Goal: Task Accomplishment & Management: Manage account settings

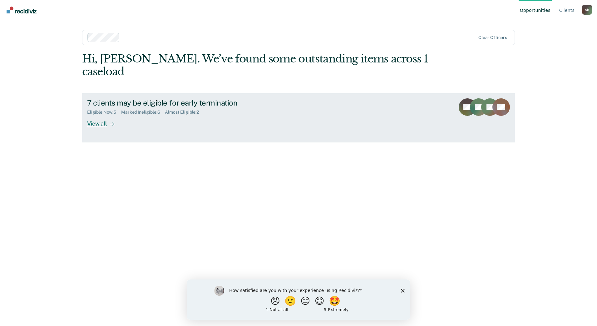
click at [105, 115] on div "View all" at bounding box center [104, 121] width 35 height 12
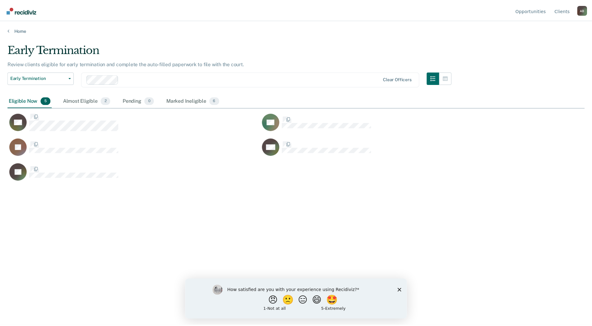
scroll to position [231, 577]
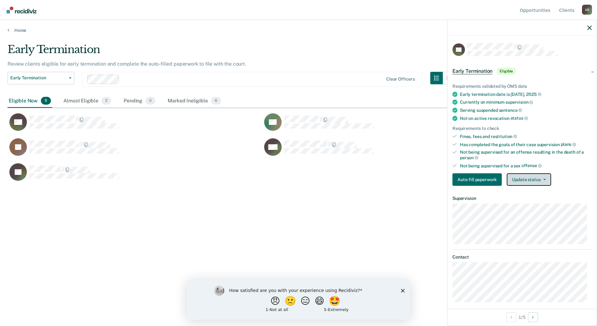
click at [521, 180] on button "Update status" at bounding box center [529, 179] width 44 height 12
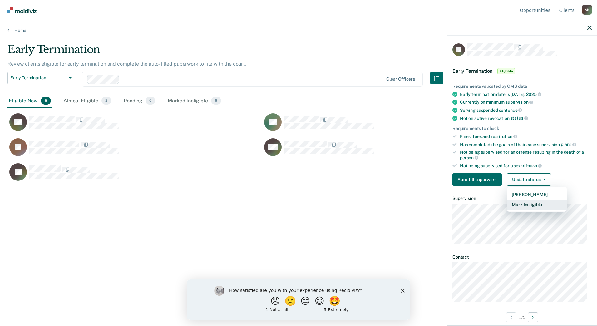
click at [527, 206] on button "Mark Ineligible" at bounding box center [537, 204] width 60 height 10
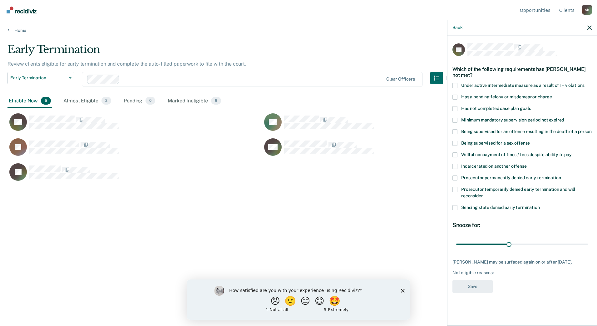
click at [454, 154] on span at bounding box center [454, 154] width 5 height 5
click at [572, 152] on input "Willful nonpayment of fines / fees despite ability to pay" at bounding box center [572, 152] width 0 height 0
drag, startPoint x: 508, startPoint y: 244, endPoint x: 598, endPoint y: 249, distance: 90.0
type input "74"
click at [588, 249] on input "range" at bounding box center [522, 244] width 132 height 11
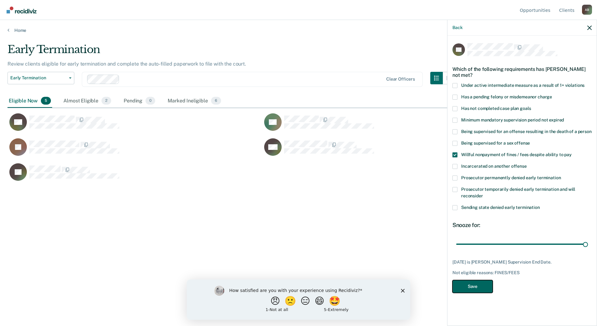
click at [470, 285] on button "Save" at bounding box center [472, 286] width 40 height 13
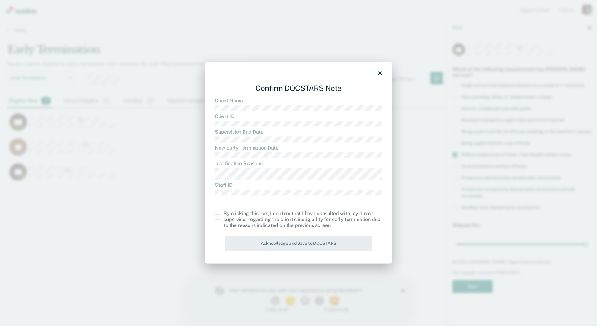
click at [217, 216] on span at bounding box center [217, 216] width 5 height 5
click at [224, 214] on input "checkbox" at bounding box center [224, 214] width 0 height 0
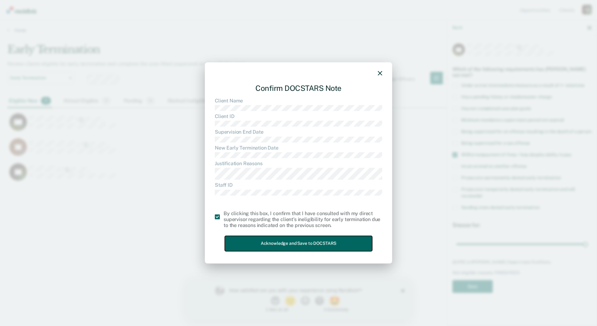
click at [275, 244] on button "Acknowledge and Save to DOCSTARS" at bounding box center [298, 243] width 147 height 15
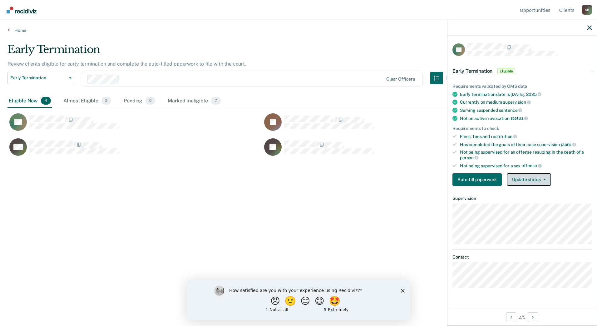
click at [535, 180] on button "Update status" at bounding box center [529, 179] width 44 height 12
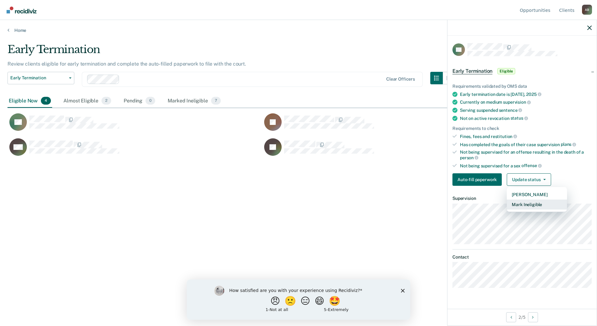
click at [539, 203] on button "Mark Ineligible" at bounding box center [537, 204] width 60 height 10
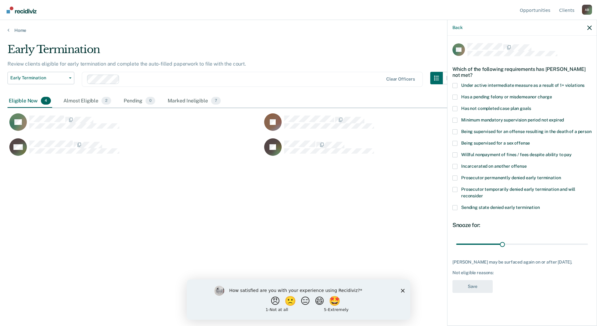
click at [490, 107] on span "Has not completed case plan goals" at bounding box center [496, 108] width 70 height 5
click at [531, 106] on input "Has not completed case plan goals" at bounding box center [531, 106] width 0 height 0
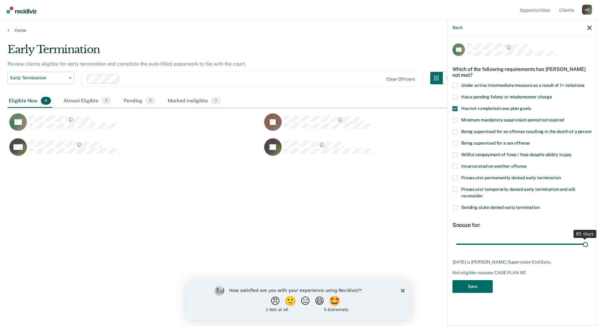
drag, startPoint x: 503, startPoint y: 245, endPoint x: 682, endPoint y: 247, distance: 178.6
type input "85"
click at [588, 247] on input "range" at bounding box center [522, 244] width 132 height 11
click at [473, 284] on button "Save" at bounding box center [472, 286] width 40 height 13
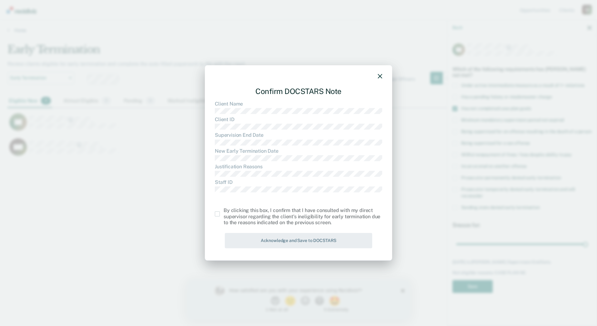
click at [218, 215] on span at bounding box center [217, 213] width 5 height 5
click at [224, 211] on input "checkbox" at bounding box center [224, 211] width 0 height 0
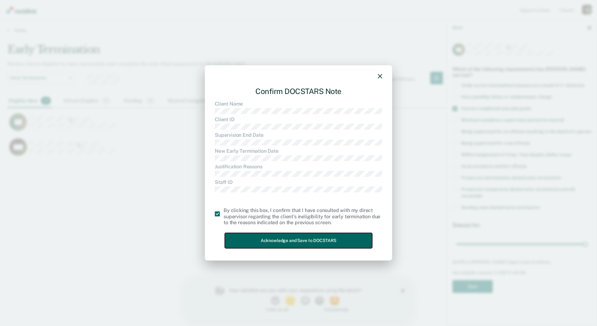
click at [290, 244] on button "Acknowledge and Save to DOCSTARS" at bounding box center [298, 240] width 147 height 15
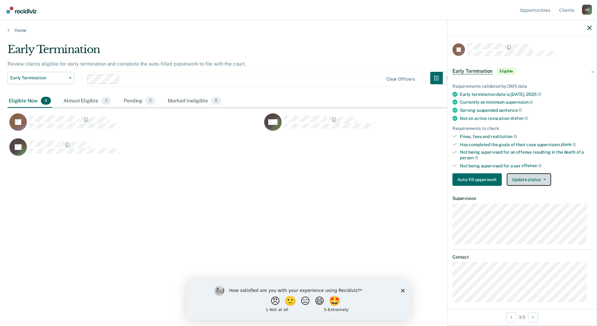
click at [541, 179] on span "button" at bounding box center [543, 179] width 5 height 1
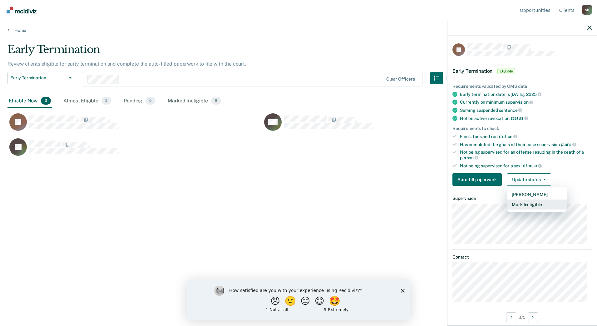
click at [541, 206] on button "Mark Ineligible" at bounding box center [537, 204] width 60 height 10
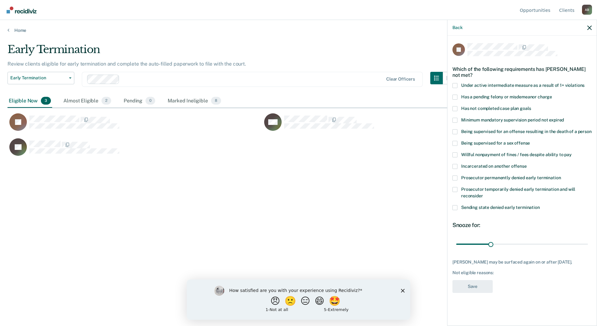
click at [478, 156] on span "Willful nonpayment of fines / fees despite ability to pay" at bounding box center [516, 154] width 111 height 5
click at [572, 152] on input "Willful nonpayment of fines / fees despite ability to pay" at bounding box center [572, 152] width 0 height 0
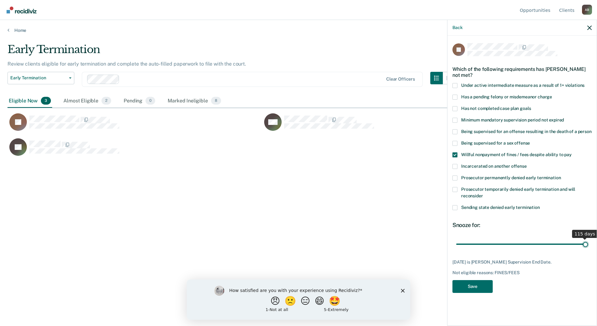
drag, startPoint x: 491, startPoint y: 243, endPoint x: 671, endPoint y: 257, distance: 181.0
type input "115"
click at [588, 249] on input "range" at bounding box center [522, 244] width 132 height 11
click at [474, 288] on button "Save" at bounding box center [472, 286] width 40 height 13
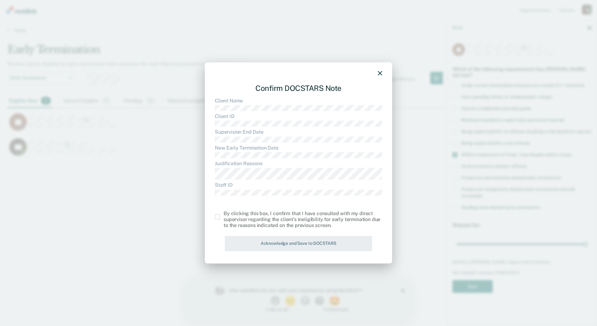
click at [216, 217] on span at bounding box center [217, 216] width 5 height 5
click at [224, 214] on input "checkbox" at bounding box center [224, 214] width 0 height 0
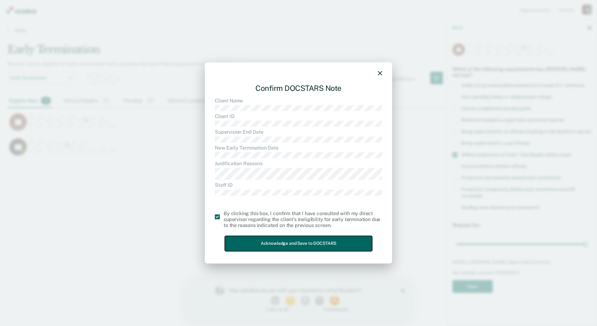
click at [265, 239] on button "Acknowledge and Save to DOCSTARS" at bounding box center [298, 243] width 147 height 15
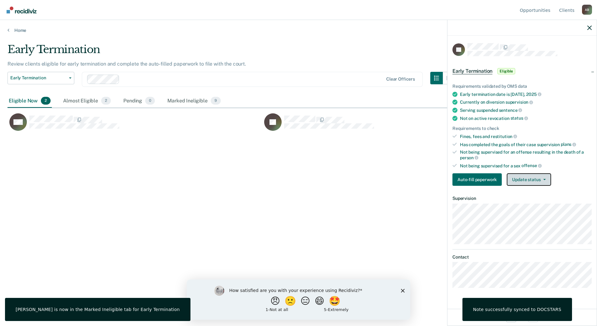
click at [546, 178] on button "Update status" at bounding box center [529, 179] width 44 height 12
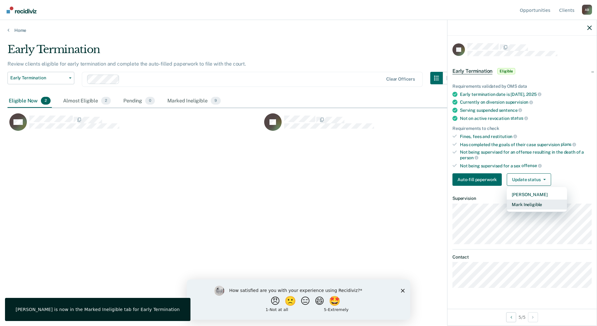
click at [540, 206] on button "Mark Ineligible" at bounding box center [537, 204] width 60 height 10
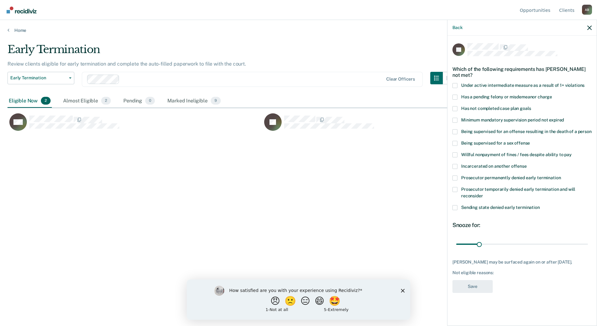
click at [472, 96] on span "Has a pending felony or misdemeanor charge" at bounding box center [506, 96] width 91 height 5
click at [552, 95] on input "Has a pending felony or misdemeanor charge" at bounding box center [552, 95] width 0 height 0
drag, startPoint x: 489, startPoint y: 244, endPoint x: 729, endPoint y: 271, distance: 241.6
type input "180"
click at [588, 249] on input "range" at bounding box center [522, 244] width 132 height 11
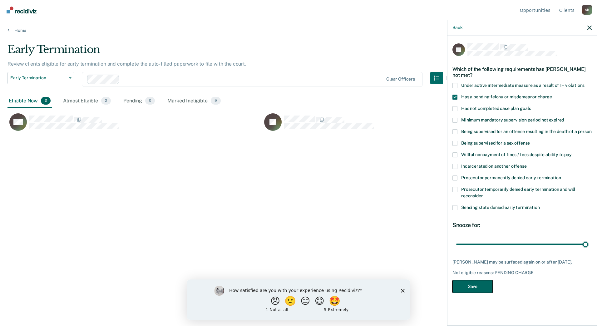
click at [482, 287] on button "Save" at bounding box center [472, 286] width 40 height 13
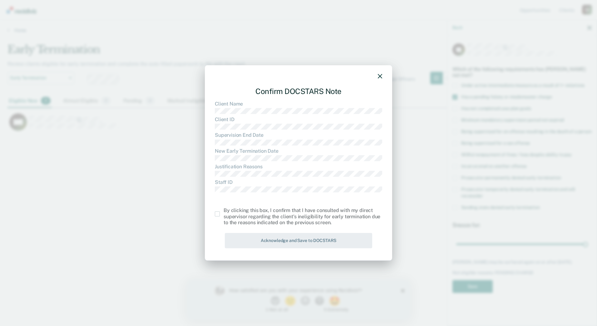
click at [215, 212] on span at bounding box center [217, 213] width 5 height 5
click at [224, 211] on input "checkbox" at bounding box center [224, 211] width 0 height 0
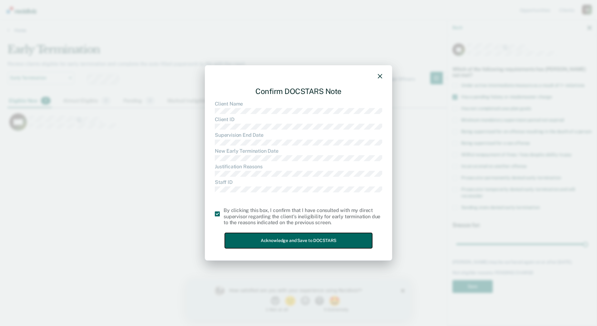
click at [277, 238] on button "Acknowledge and Save to DOCSTARS" at bounding box center [298, 240] width 147 height 15
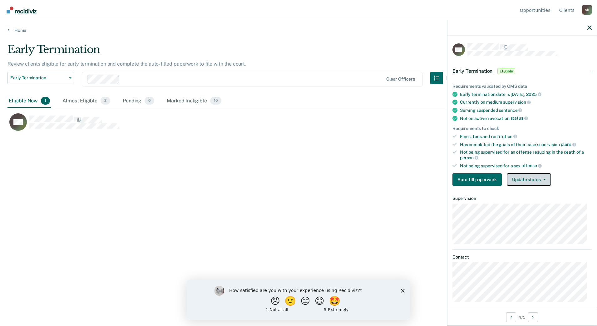
click at [537, 180] on button "Update status" at bounding box center [529, 179] width 44 height 12
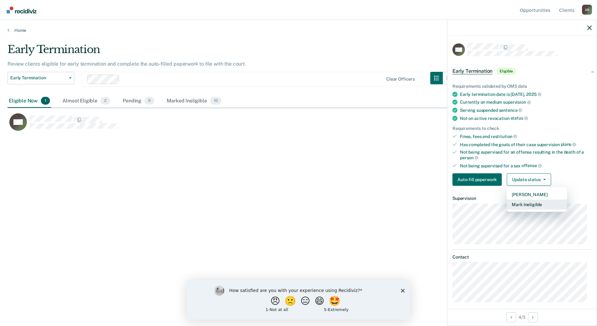
click at [539, 207] on button "Mark Ineligible" at bounding box center [537, 204] width 60 height 10
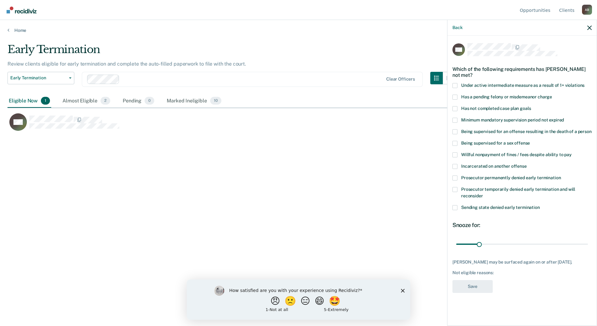
click at [466, 109] on span "Has not completed case plan goals" at bounding box center [496, 108] width 70 height 5
click at [531, 106] on input "Has not completed case plan goals" at bounding box center [531, 106] width 0 height 0
drag, startPoint x: 479, startPoint y: 244, endPoint x: 754, endPoint y: 273, distance: 276.9
type input "180"
click at [588, 249] on input "range" at bounding box center [522, 244] width 132 height 11
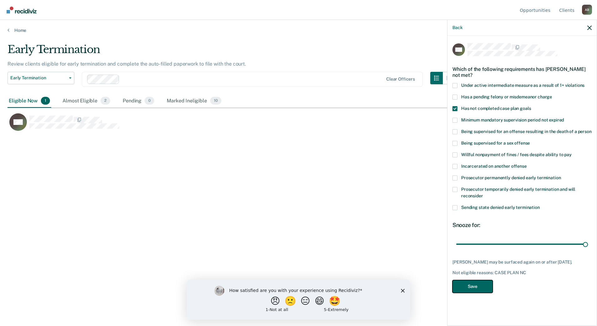
click at [469, 285] on button "Save" at bounding box center [472, 286] width 40 height 13
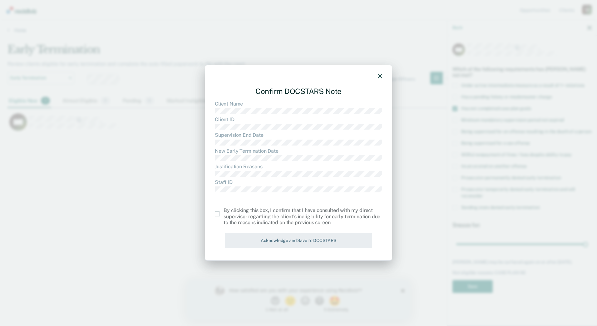
click at [218, 213] on span at bounding box center [217, 213] width 5 height 5
click at [224, 211] on input "checkbox" at bounding box center [224, 211] width 0 height 0
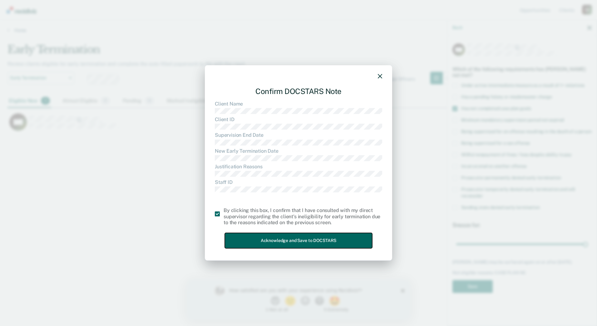
click at [273, 237] on button "Acknowledge and Save to DOCSTARS" at bounding box center [298, 240] width 147 height 15
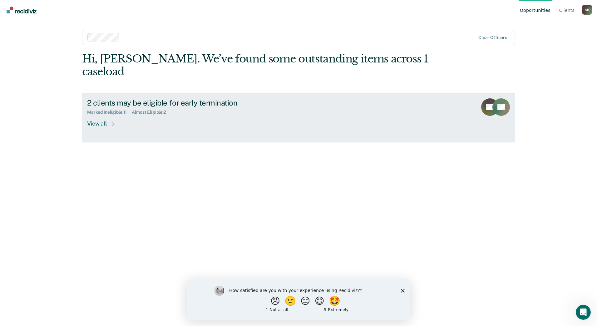
click at [106, 115] on div "View all" at bounding box center [104, 121] width 35 height 12
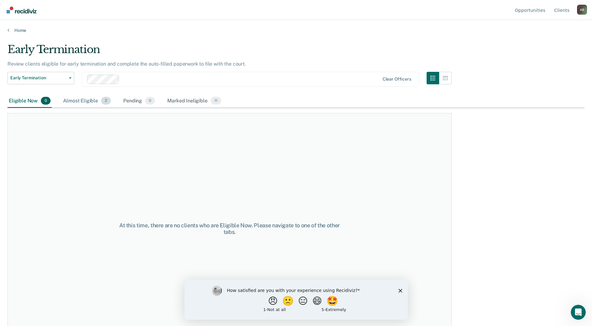
click at [83, 99] on div "Almost Eligible 2" at bounding box center [87, 101] width 50 height 14
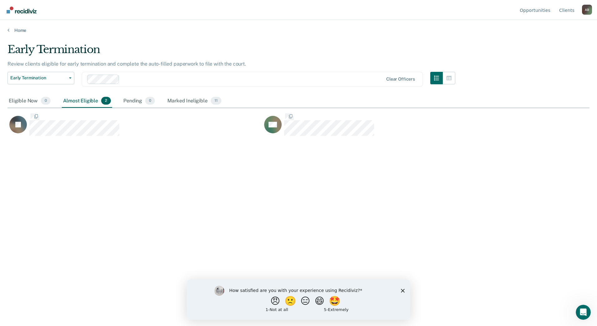
scroll to position [231, 577]
click at [182, 103] on div "Marked Ineligible 11" at bounding box center [194, 101] width 56 height 14
